Goal: Find specific page/section: Find specific page/section

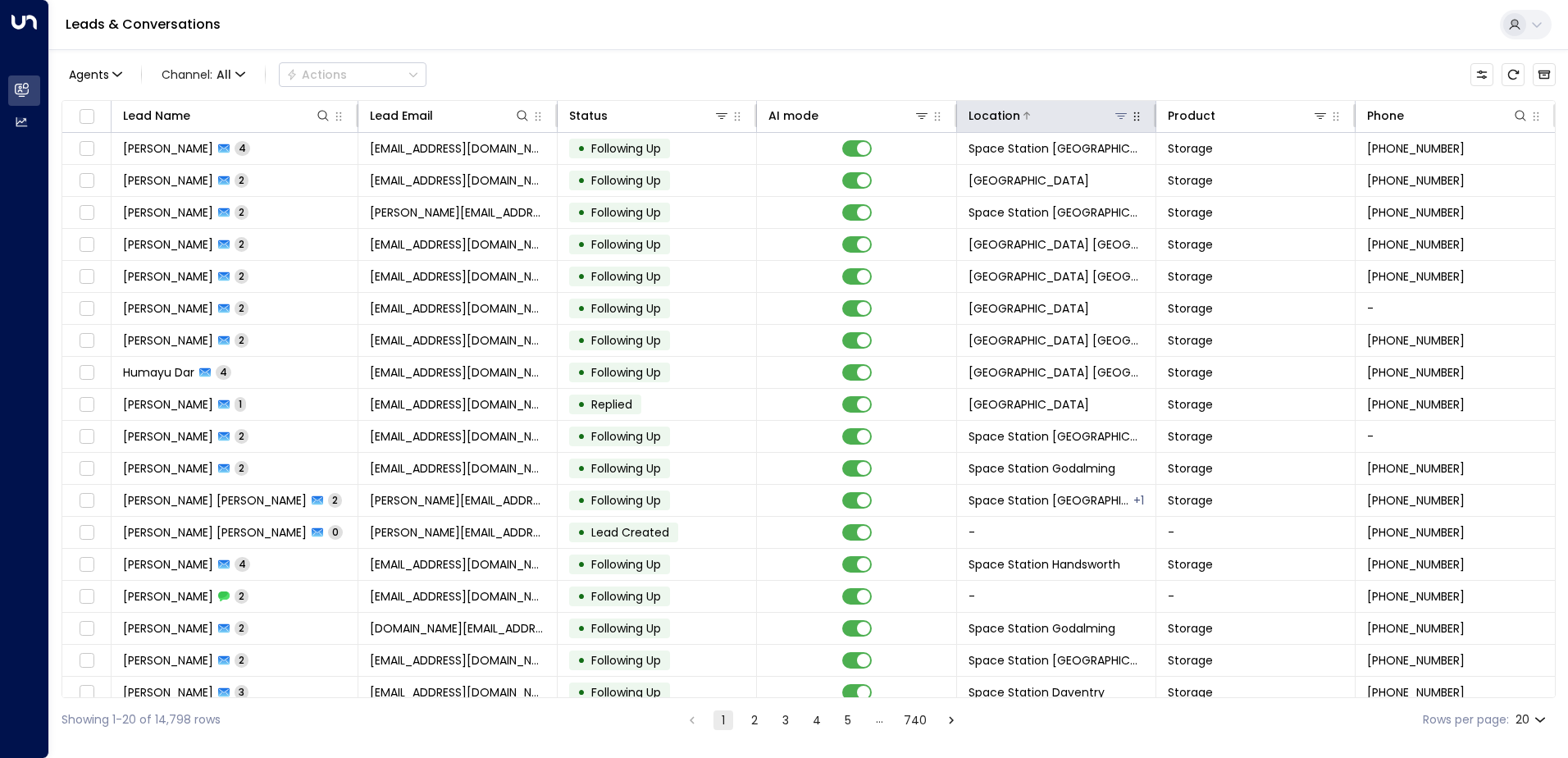
click at [1117, 114] on icon at bounding box center [1120, 116] width 11 height 6
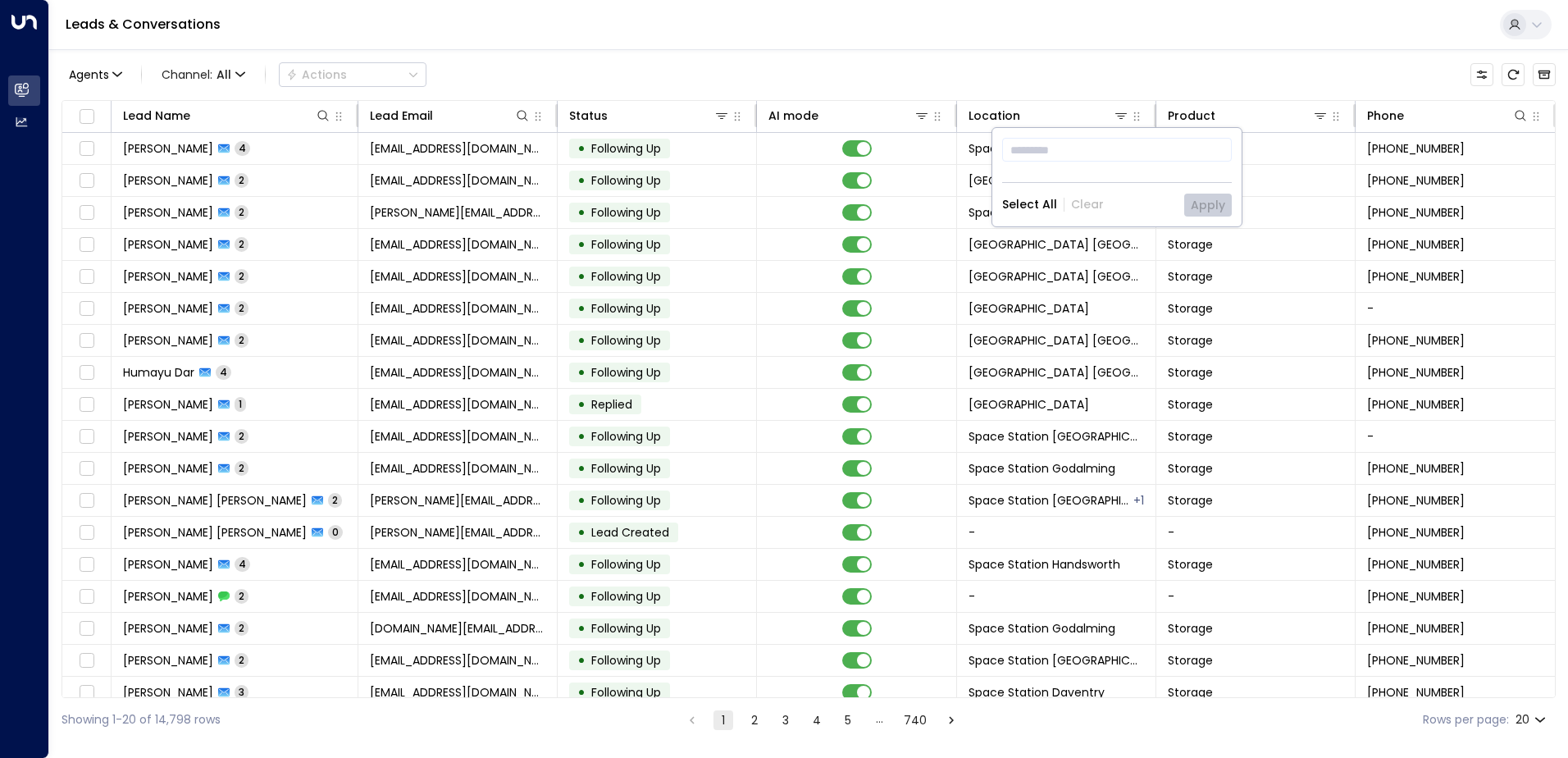
click at [1118, 87] on div "Agents Channel: All Actions" at bounding box center [808, 75] width 1494 height 34
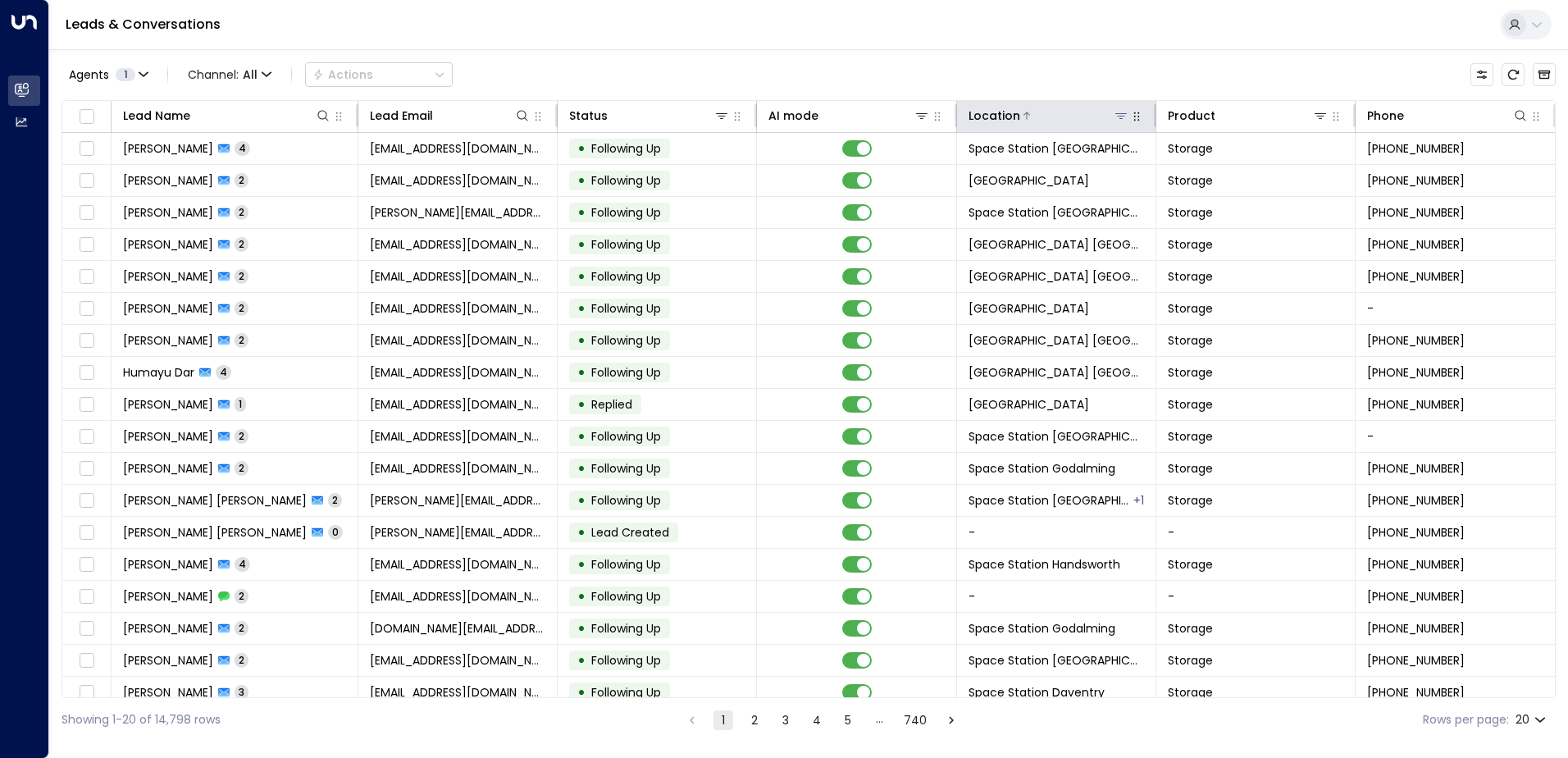
click at [1118, 115] on icon at bounding box center [1120, 116] width 11 height 6
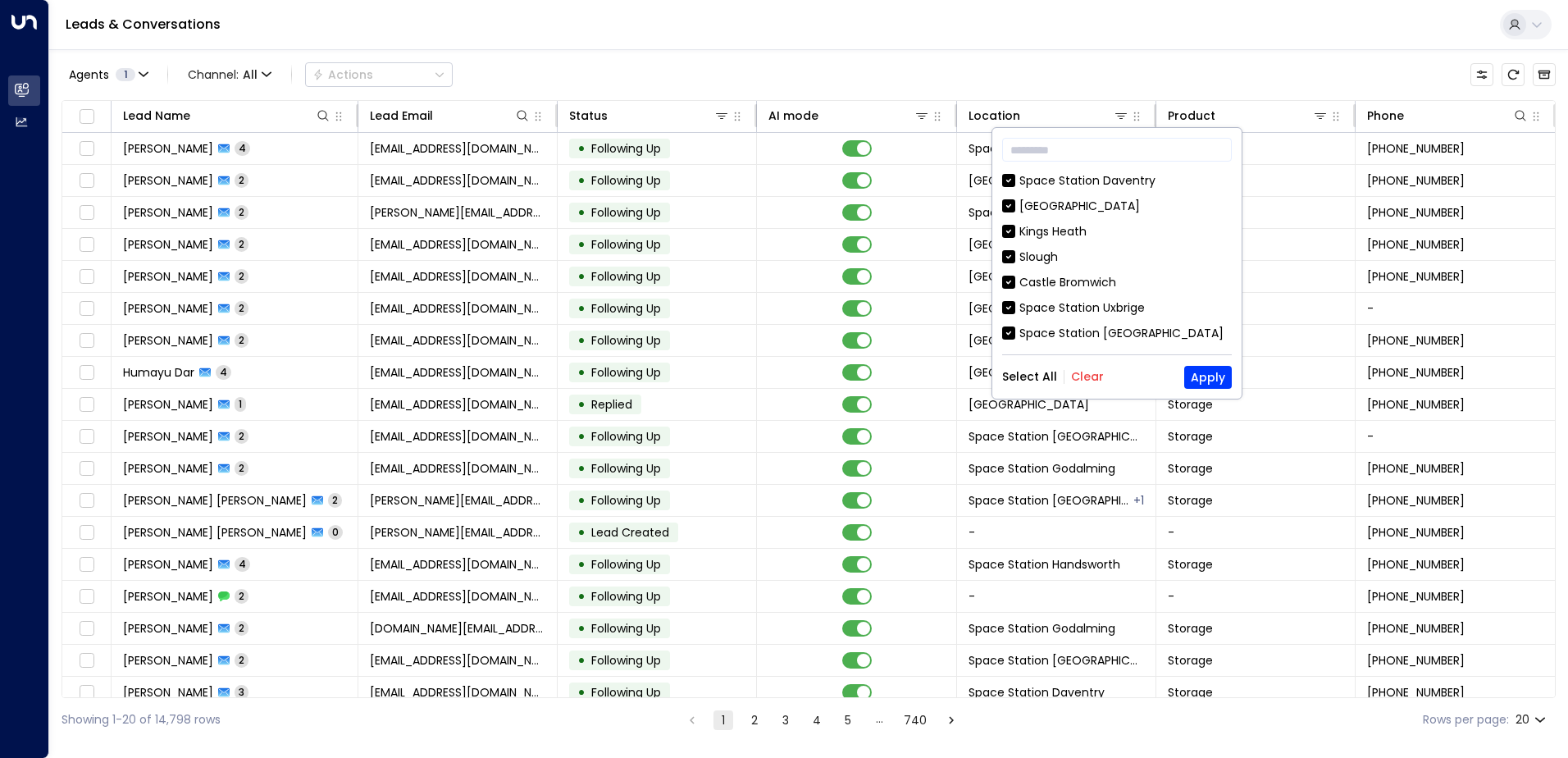
click at [1076, 368] on div "Select All Clear Apply" at bounding box center [1117, 377] width 230 height 23
click at [1081, 375] on button "Clear" at bounding box center [1087, 377] width 33 height 13
click at [1096, 153] on input "text" at bounding box center [1117, 150] width 230 height 30
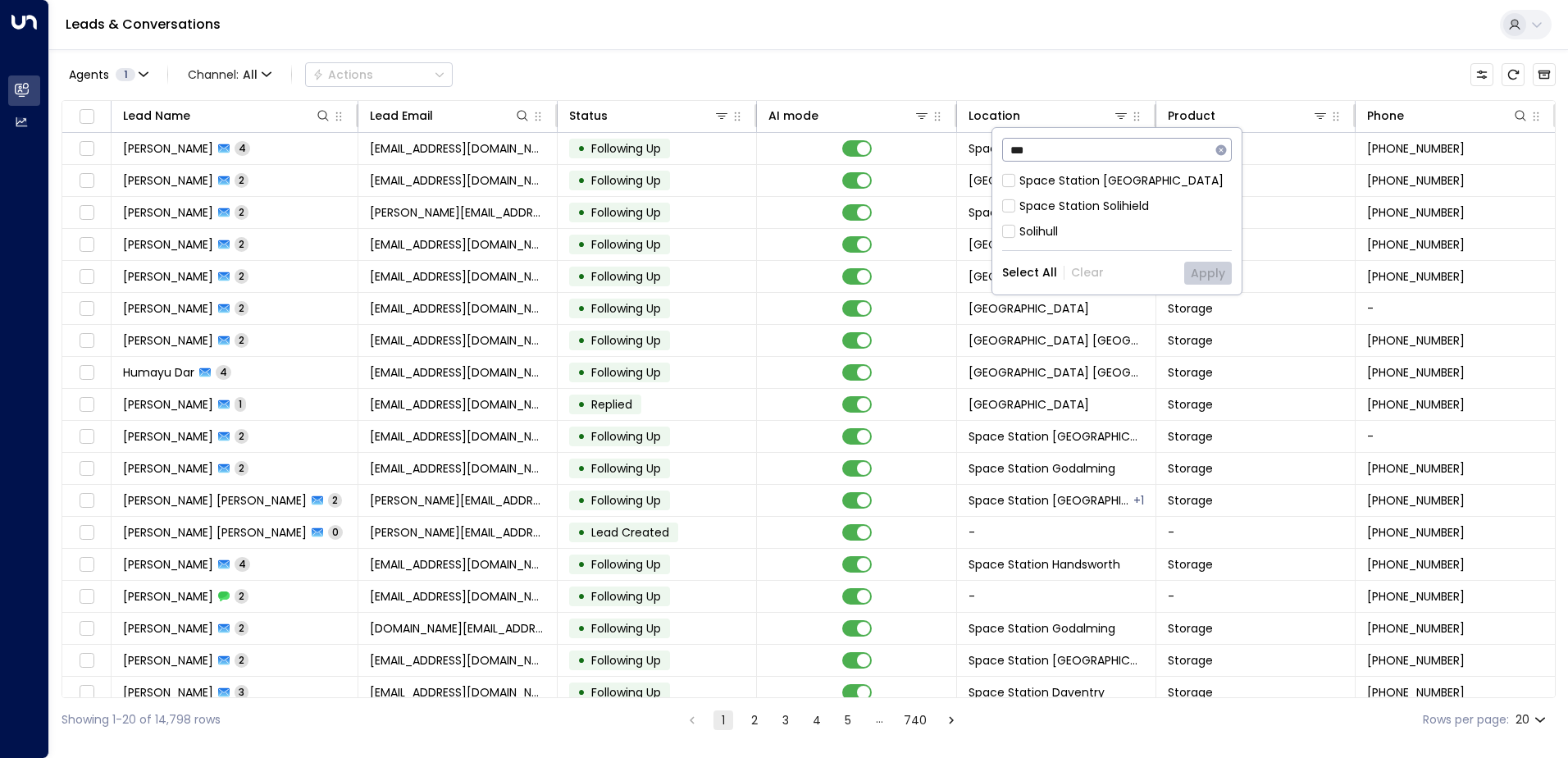
type input "***"
click at [1090, 188] on div "Space Station [GEOGRAPHIC_DATA]" at bounding box center [1121, 181] width 204 height 17
click at [1210, 262] on button "Apply" at bounding box center [1207, 273] width 47 height 23
